Goal: Information Seeking & Learning: Learn about a topic

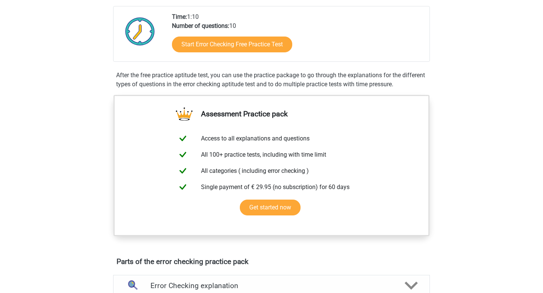
scroll to position [185, 0]
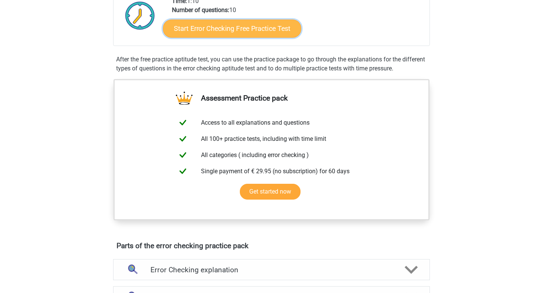
click at [236, 28] on link "Start Error Checking Free Practice Test" at bounding box center [232, 29] width 138 height 18
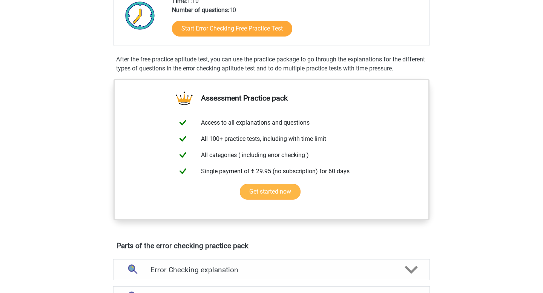
scroll to position [189, 0]
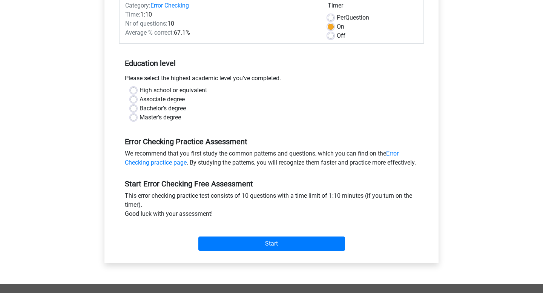
scroll to position [113, 0]
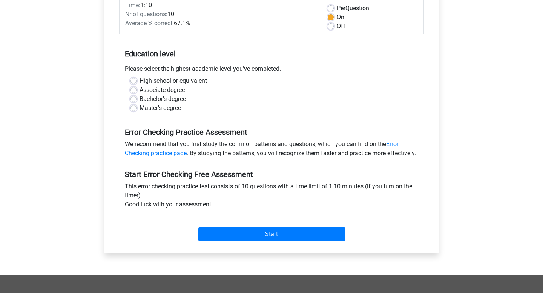
click at [153, 89] on label "Associate degree" at bounding box center [162, 90] width 45 height 9
click at [137, 89] on input "Associate degree" at bounding box center [133, 90] width 6 height 8
radio input "true"
click at [160, 97] on label "Bachelor's degree" at bounding box center [163, 99] width 46 height 9
click at [137, 97] on input "Bachelor's degree" at bounding box center [133, 99] width 6 height 8
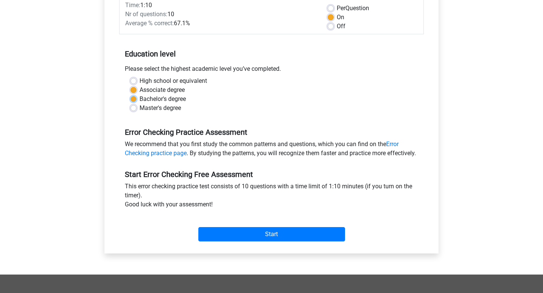
radio input "true"
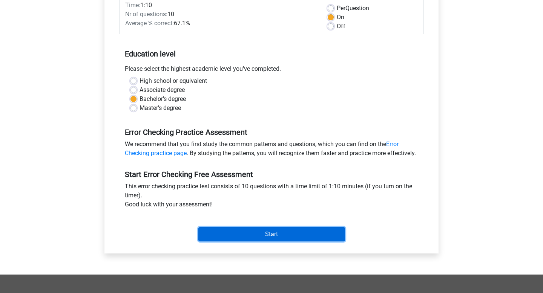
click at [275, 242] on input "Start" at bounding box center [271, 234] width 147 height 14
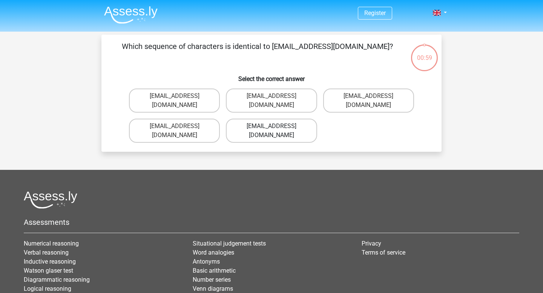
click at [295, 120] on label "Evie_Meade@jointmail.com.uk" at bounding box center [271, 131] width 91 height 24
click at [276, 126] on input "Evie_Meade@jointmail.com.uk" at bounding box center [274, 128] width 5 height 5
radio input "true"
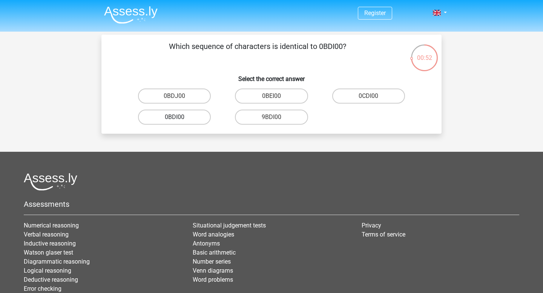
click at [200, 120] on label "0BDI00" at bounding box center [174, 117] width 73 height 15
click at [179, 120] on input "0BDI00" at bounding box center [177, 119] width 5 height 5
radio input "true"
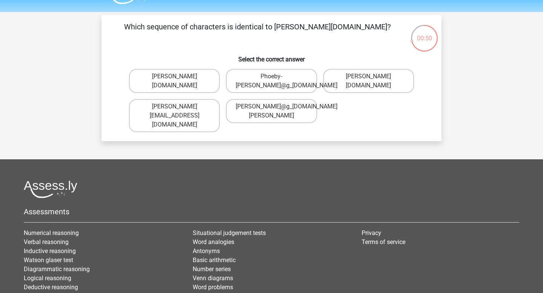
scroll to position [3, 0]
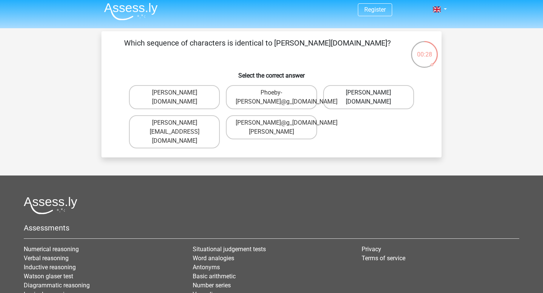
click at [348, 91] on label "Phoebe-Patterson@g_mail.gr" at bounding box center [368, 97] width 91 height 24
click at [368, 93] on input "Phoebe-Patterson@g_mail.gr" at bounding box center [370, 95] width 5 height 5
radio input "true"
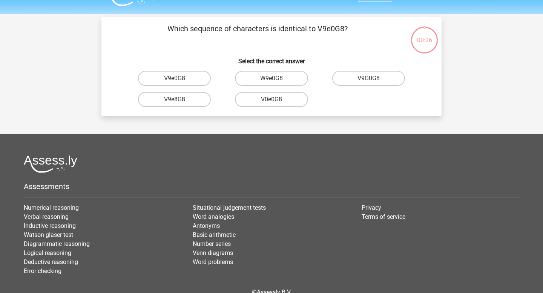
scroll to position [14, 0]
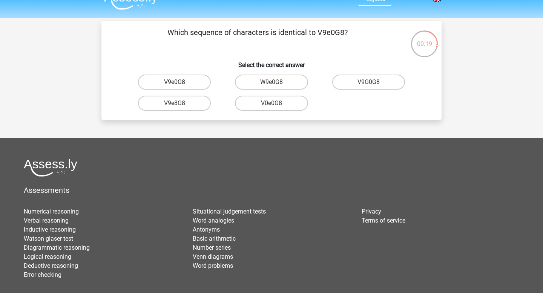
click at [169, 83] on label "V9e0G8" at bounding box center [174, 82] width 73 height 15
click at [175, 83] on input "V9e0G8" at bounding box center [177, 84] width 5 height 5
radio input "true"
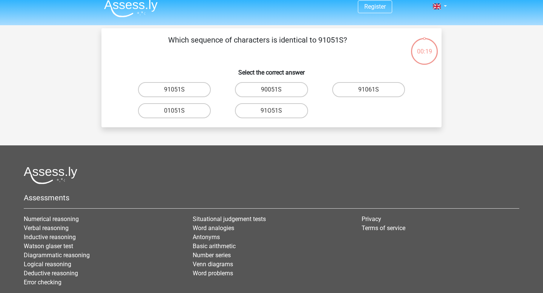
scroll to position [1, 0]
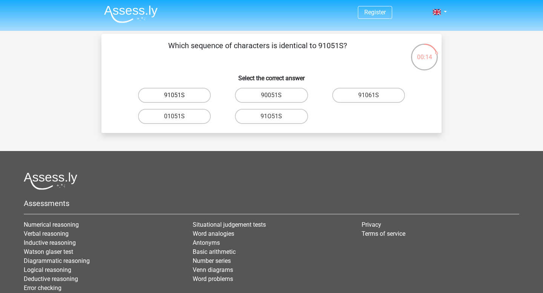
click at [198, 93] on label "91051S" at bounding box center [174, 95] width 73 height 15
click at [179, 95] on input "91051S" at bounding box center [177, 97] width 5 height 5
radio input "true"
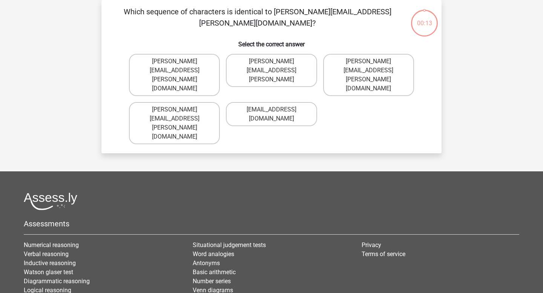
scroll to position [0, 0]
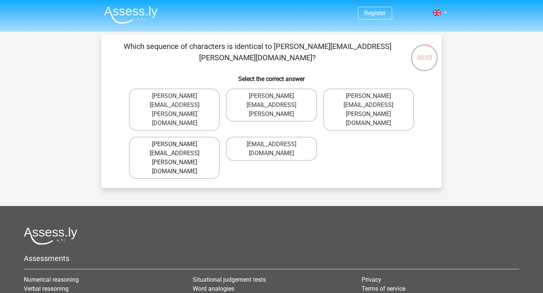
click at [202, 137] on label "Connor.Paterson@mailme.com" at bounding box center [174, 158] width 91 height 42
click at [179, 144] on input "Connor.Paterson@mailme.com" at bounding box center [177, 146] width 5 height 5
radio input "true"
